Goal: Use online tool/utility: Utilize a website feature to perform a specific function

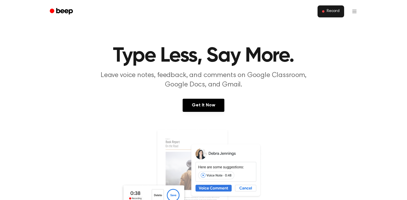
click at [331, 13] on span "Record" at bounding box center [333, 11] width 13 height 5
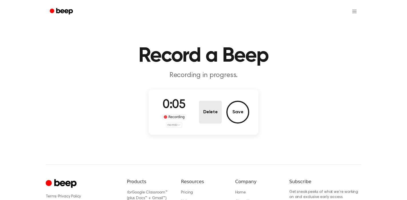
click at [211, 112] on button "Delete" at bounding box center [210, 112] width 23 height 23
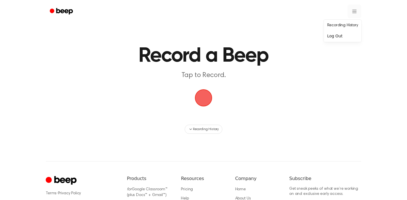
click at [356, 11] on html "Record a Beep Tap to Record. Recording History ⚠️ We are experiencing issues wi…" at bounding box center [203, 135] width 407 height 270
click at [332, 51] on html "Record a Beep Tap to Record. Recording History ⚠️ We are experiencing issues wi…" at bounding box center [203, 135] width 407 height 270
click at [197, 131] on span "Recording History" at bounding box center [206, 129] width 26 height 5
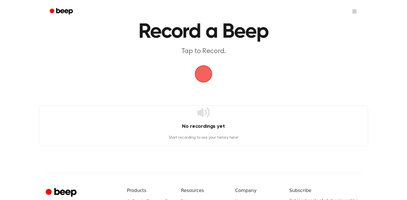
scroll to position [23, 0]
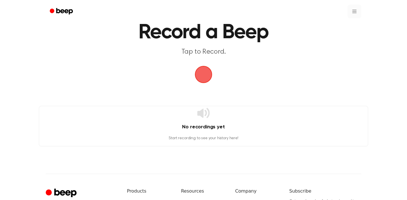
click at [355, 10] on html "Record a Beep Tap to Record. No recordings yet Start recording to see your hist…" at bounding box center [203, 130] width 407 height 306
click at [295, 27] on html "Record a Beep Tap to Record. No recordings yet Start recording to see your hist…" at bounding box center [203, 130] width 407 height 306
